Goal: Task Accomplishment & Management: Use online tool/utility

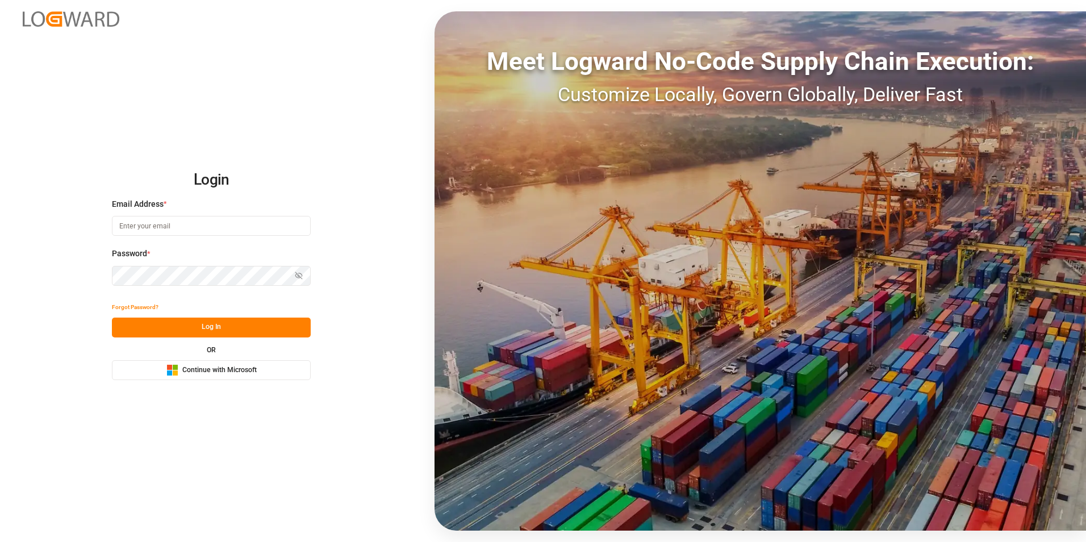
drag, startPoint x: 0, startPoint y: 0, endPoint x: 216, endPoint y: 326, distance: 391.0
click at [217, 326] on button "Log In" at bounding box center [211, 328] width 199 height 20
click at [214, 368] on span "Continue with Microsoft" at bounding box center [219, 370] width 74 height 10
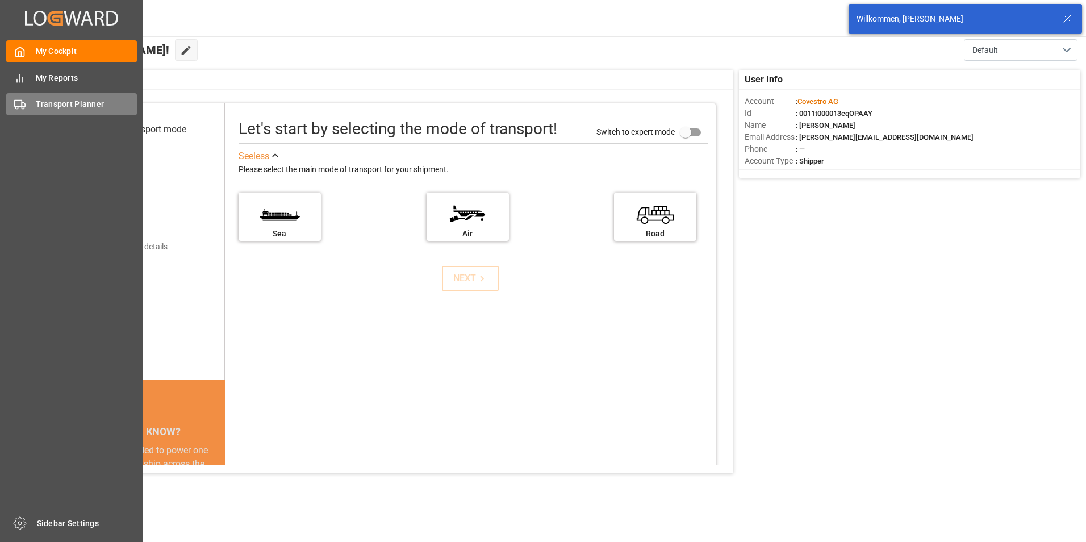
click at [40, 112] on div "Transport Planner Transport Planner" at bounding box center [71, 104] width 131 height 22
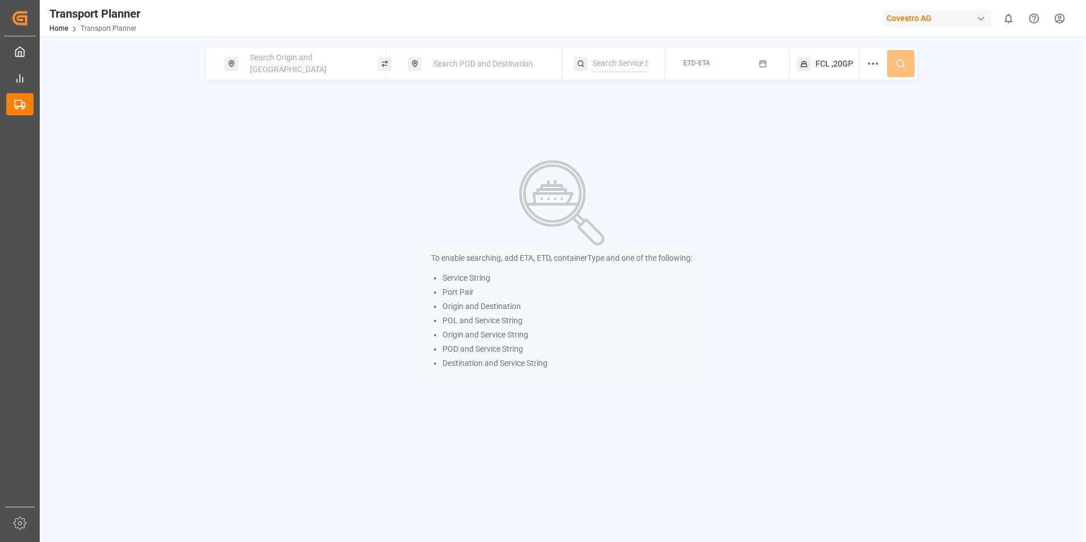
click at [337, 65] on div "Search Origin and POL" at bounding box center [304, 63] width 123 height 33
click at [284, 119] on input at bounding box center [294, 125] width 114 height 17
click at [274, 147] on span "NWC / EU" at bounding box center [264, 151] width 34 height 9
type input "NWC / EU"
click at [456, 62] on span "Search POD and Destination" at bounding box center [483, 63] width 99 height 9
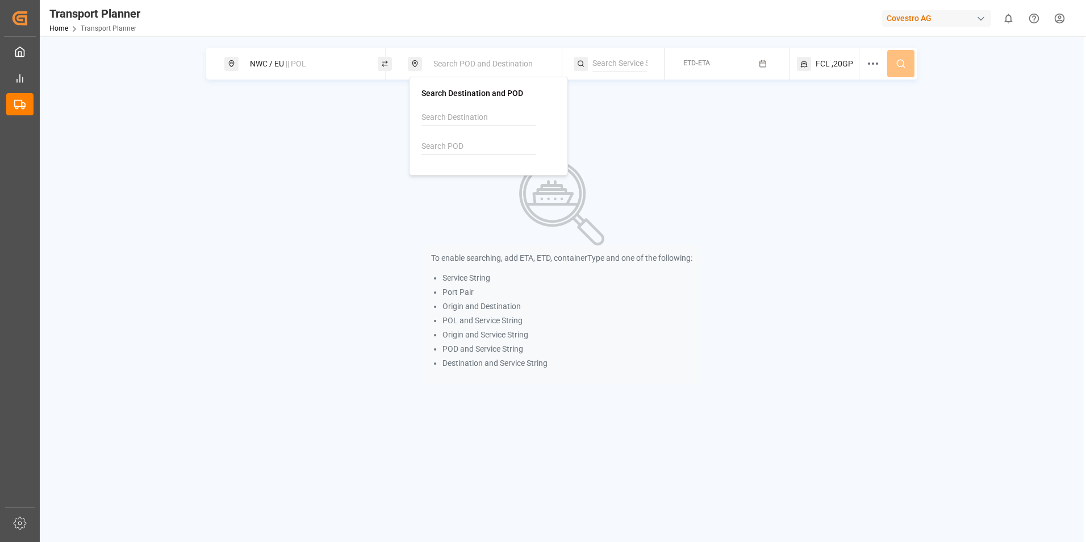
click at [447, 116] on input at bounding box center [479, 117] width 114 height 17
click at [437, 146] on input at bounding box center [479, 146] width 114 height 17
click at [448, 176] on b "USHOU" at bounding box center [459, 172] width 27 height 9
type input "USHOU"
click at [760, 63] on rect "button" at bounding box center [763, 64] width 6 height 6
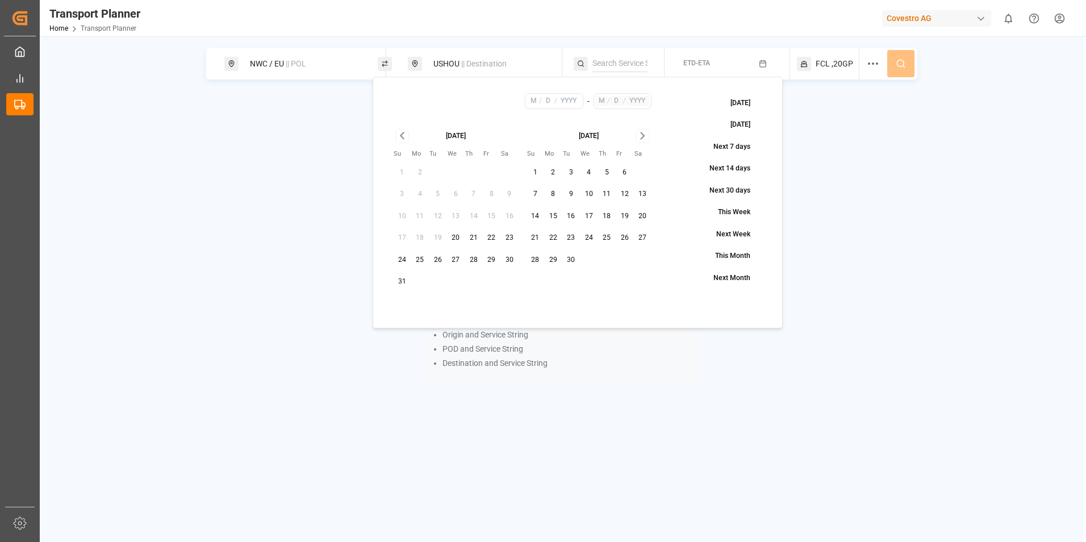
click at [537, 176] on button "1" at bounding box center [536, 173] width 18 height 18
type input "9"
type input "1"
type input "2025"
click at [641, 137] on icon "Go to next month" at bounding box center [642, 136] width 13 height 14
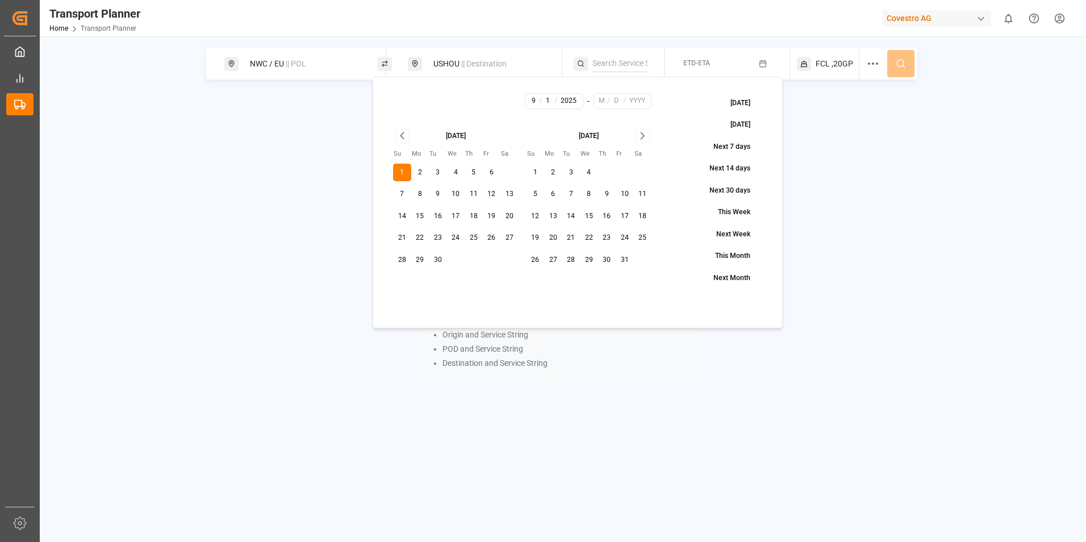
click at [512, 217] on button "20" at bounding box center [510, 216] width 18 height 18
type input "9"
type input "20"
type input "2025"
click at [843, 62] on span ",20GP" at bounding box center [843, 64] width 22 height 12
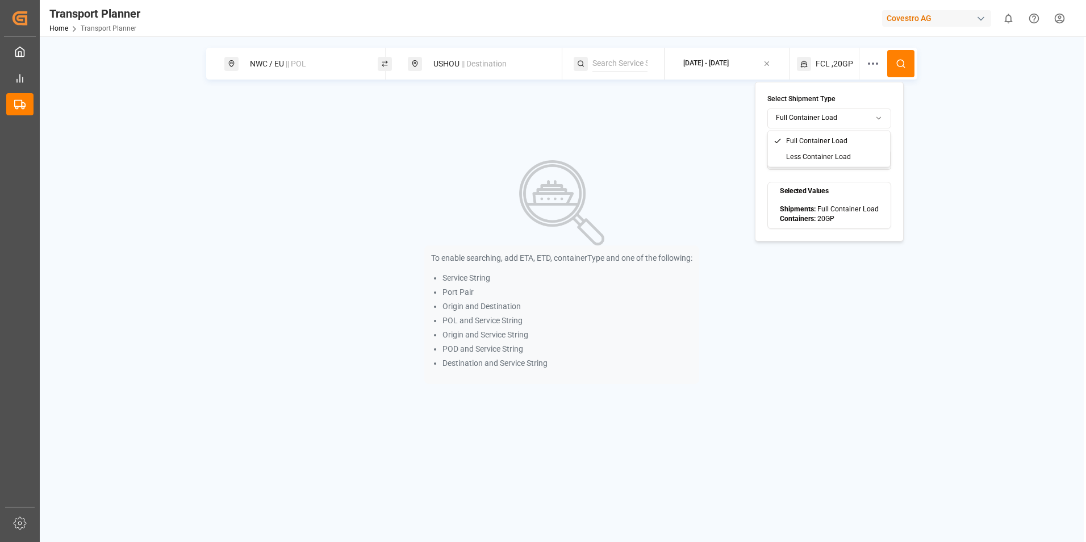
click at [823, 121] on html "Created by potrace 1.15, written by Peter Selinger 2001-2017 Created by potrace…" at bounding box center [543, 271] width 1086 height 542
click at [823, 159] on button "1 selected" at bounding box center [830, 160] width 124 height 20
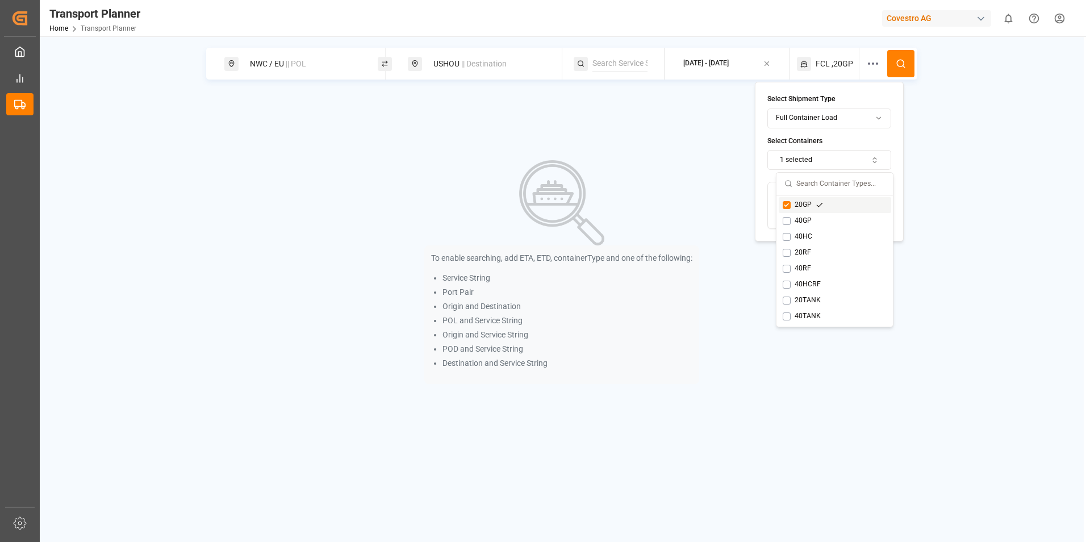
click at [787, 206] on button "Suggestions" at bounding box center [787, 205] width 8 height 8
click at [786, 220] on button "Suggestions" at bounding box center [787, 221] width 8 height 8
click at [894, 66] on button at bounding box center [900, 63] width 27 height 27
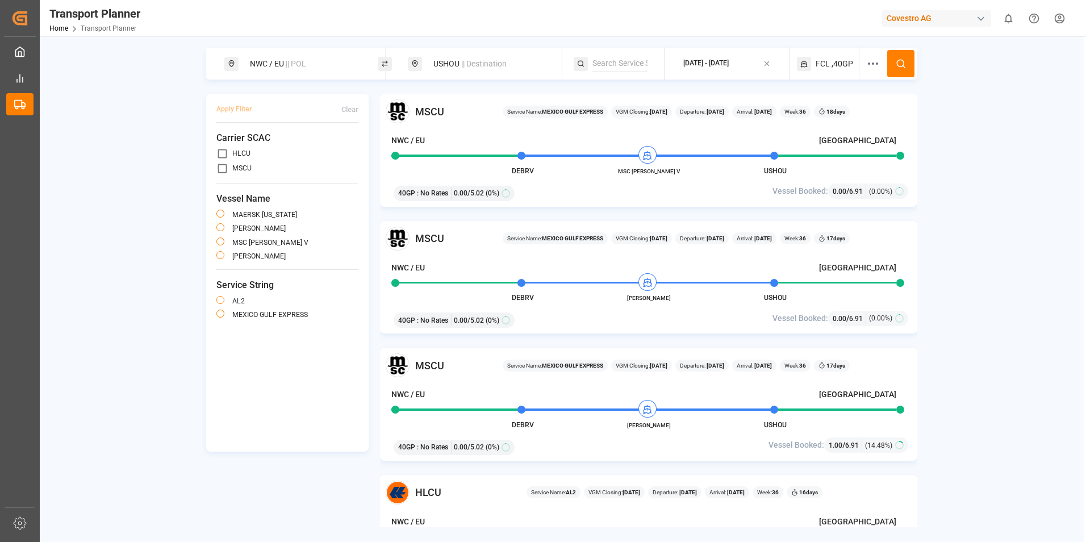
click at [729, 64] on div "2025-09-01 - 2025-09-20" at bounding box center [705, 64] width 45 height 10
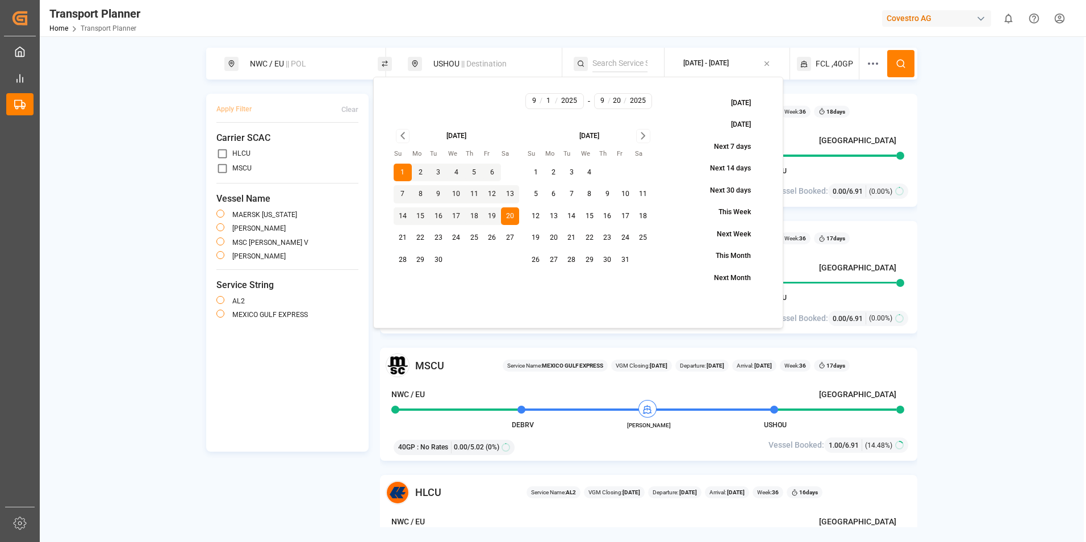
click at [558, 241] on button "20" at bounding box center [554, 238] width 18 height 18
type input "10"
click at [902, 62] on icon at bounding box center [901, 64] width 10 height 10
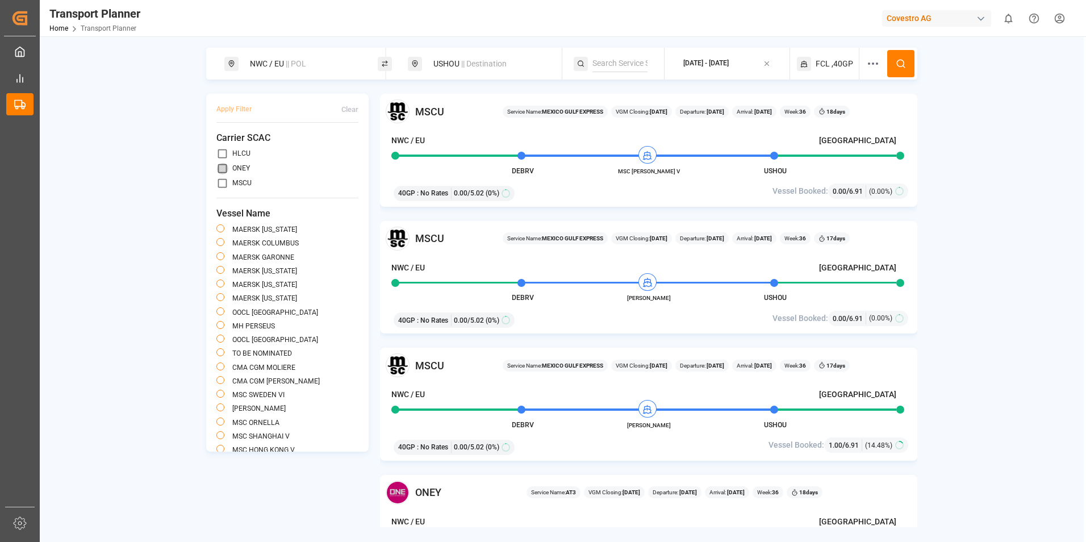
click at [223, 165] on input "primary checkbox" at bounding box center [222, 168] width 12 height 12
checkbox input "true"
click at [244, 107] on button "Apply Filter" at bounding box center [233, 109] width 35 height 20
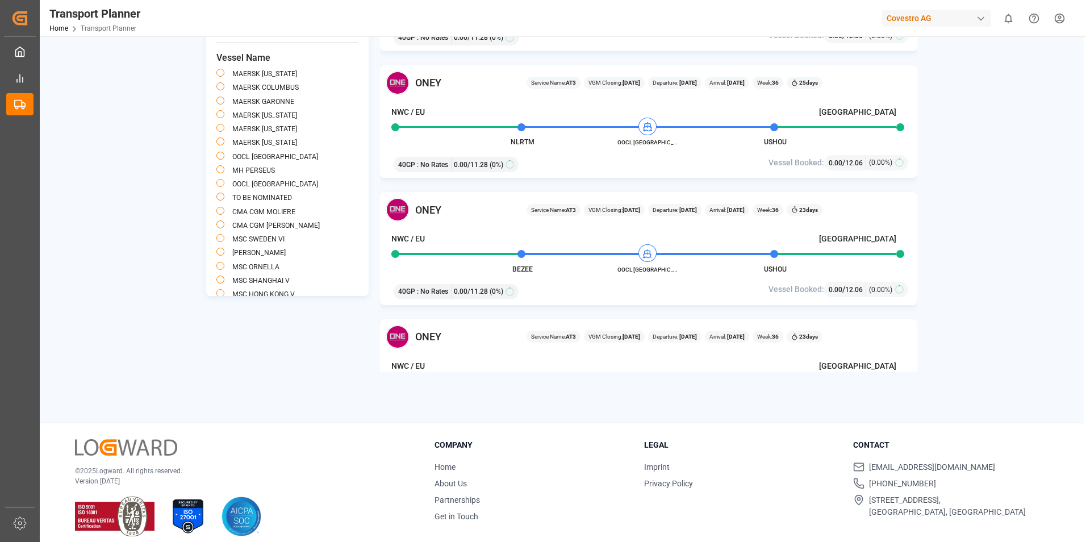
scroll to position [166, 0]
